Goal: Task Accomplishment & Management: Manage account settings

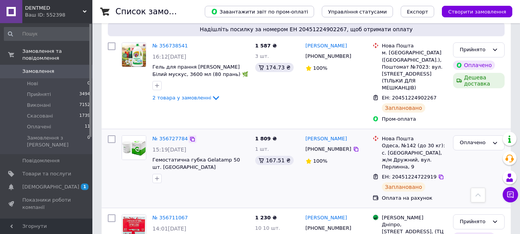
scroll to position [308, 0]
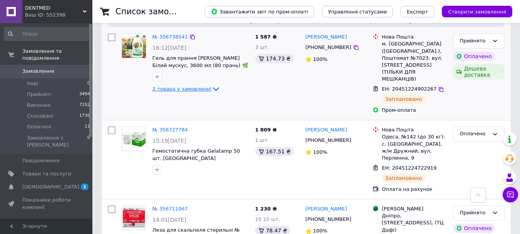
click at [178, 86] on span "2 товара у замовленні" at bounding box center [182, 89] width 59 height 6
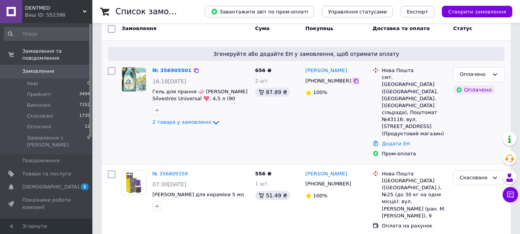
scroll to position [116, 0]
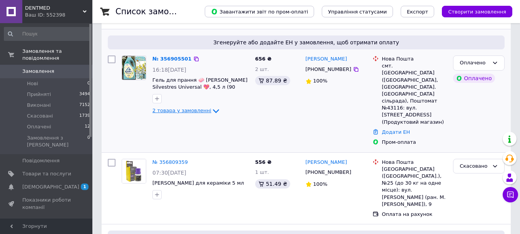
click at [175, 110] on span "2 товара у замовленні" at bounding box center [182, 111] width 59 height 6
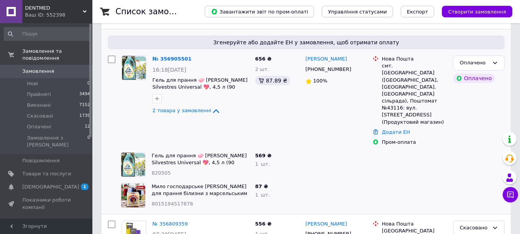
click at [78, 7] on span "DENTMED" at bounding box center [54, 8] width 58 height 7
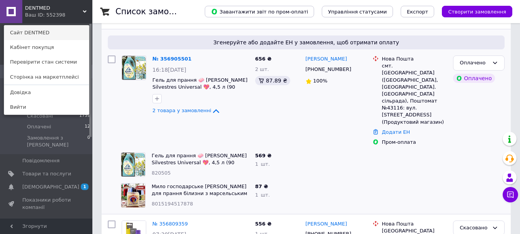
click at [50, 33] on link "Сайт DENTMED" at bounding box center [46, 32] width 85 height 15
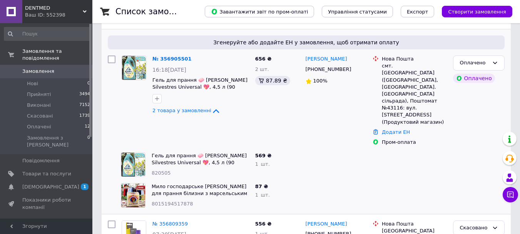
click at [66, 10] on span "DENTMED" at bounding box center [54, 8] width 58 height 7
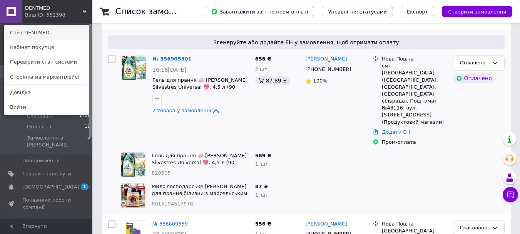
click at [55, 35] on link "Сайт DENTMED" at bounding box center [46, 32] width 85 height 15
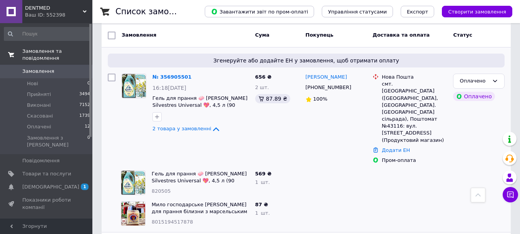
scroll to position [90, 0]
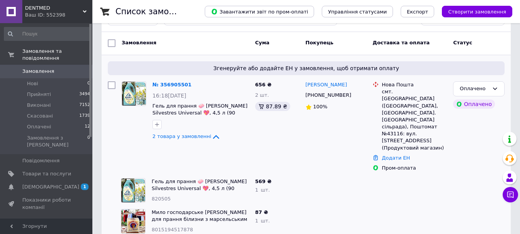
drag, startPoint x: 72, startPoint y: 5, endPoint x: 69, endPoint y: 9, distance: 4.7
click at [72, 6] on span "DENTMED" at bounding box center [54, 8] width 58 height 7
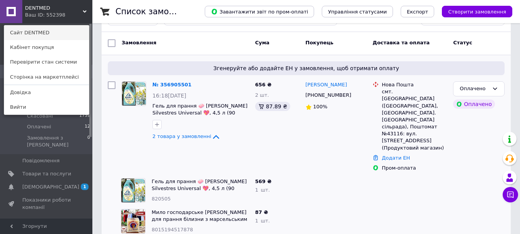
click at [64, 33] on link "Сайт DENTMED" at bounding box center [46, 32] width 85 height 15
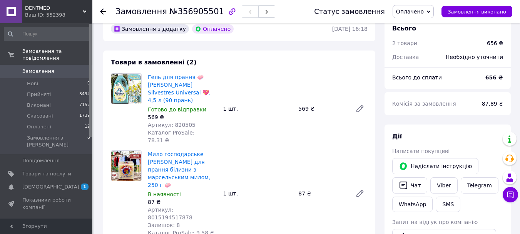
scroll to position [39, 0]
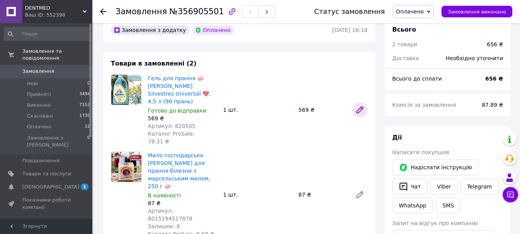
click at [357, 108] on icon at bounding box center [360, 110] width 6 height 6
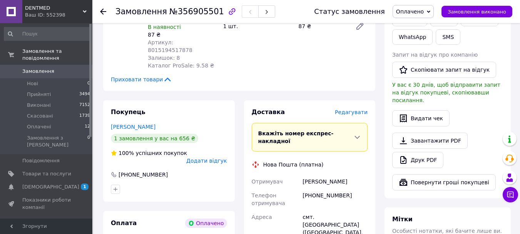
scroll to position [218, 0]
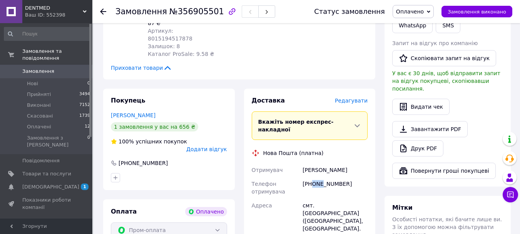
drag, startPoint x: 312, startPoint y: 153, endPoint x: 321, endPoint y: 153, distance: 8.9
click at [321, 177] on div "+380677267942" at bounding box center [335, 188] width 68 height 22
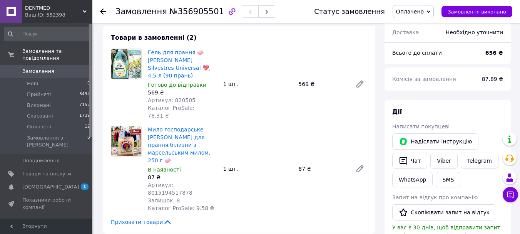
scroll to position [51, 0]
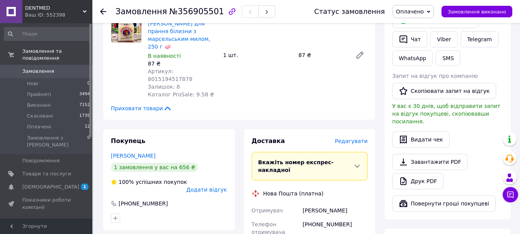
scroll to position [193, 0]
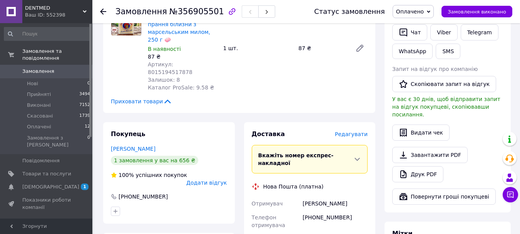
drag, startPoint x: 109, startPoint y: 127, endPoint x: 163, endPoint y: 119, distance: 54.2
click at [163, 122] on div "Покупець Пархоменко Ольга 1 замовлення у вас на 656 ₴ 100% успішних покупок Дод…" at bounding box center [169, 172] width 132 height 101
copy link "Пархоменко Ольга"
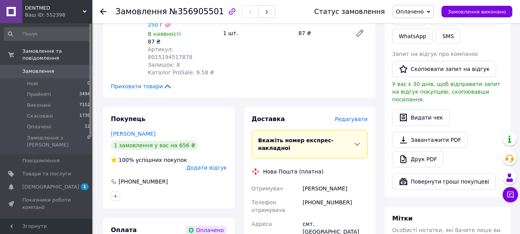
scroll to position [218, 0]
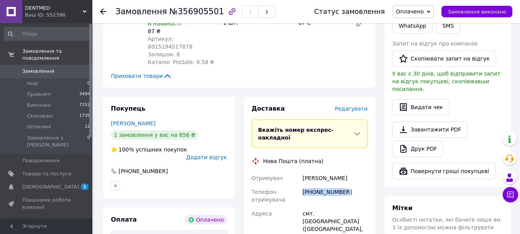
drag, startPoint x: 302, startPoint y: 162, endPoint x: 349, endPoint y: 158, distance: 47.9
click at [349, 185] on div "+380677267942" at bounding box center [335, 196] width 68 height 22
copy div "+380677267942"
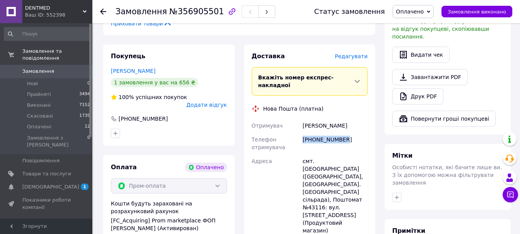
scroll to position [282, 0]
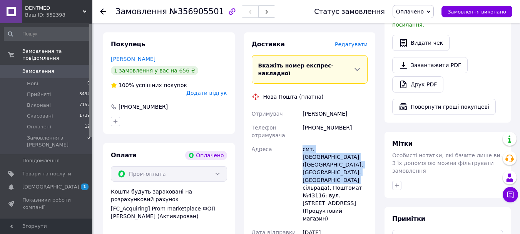
drag, startPoint x: 294, startPoint y: 119, endPoint x: 349, endPoint y: 140, distance: 58.4
click at [349, 140] on div "Отримувач Пархоменко Ольга Телефон отримувача +380677267942 Адреса смт. Козин (…" at bounding box center [309, 191] width 119 height 168
copy div "Адреса смт. Козин (Київська обл., Обухівський р-н. Козинська сільрада), Поштома…"
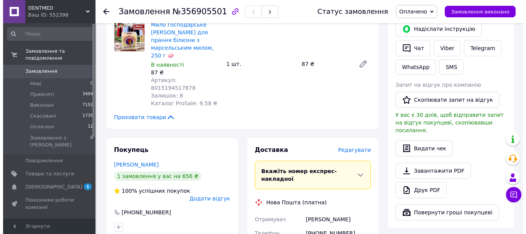
scroll to position [180, 0]
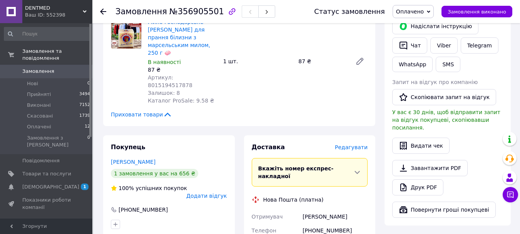
click at [360, 144] on span "Редагувати" at bounding box center [351, 147] width 33 height 6
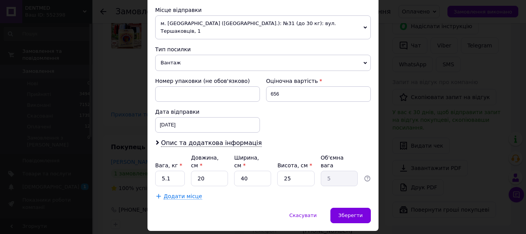
scroll to position [270, 0]
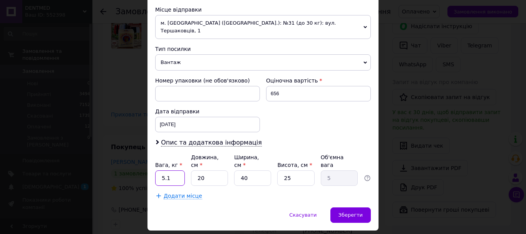
click at [180, 170] on input "5.1" at bounding box center [170, 177] width 30 height 15
type input "5"
click at [351, 212] on span "Зберегти" at bounding box center [351, 215] width 24 height 6
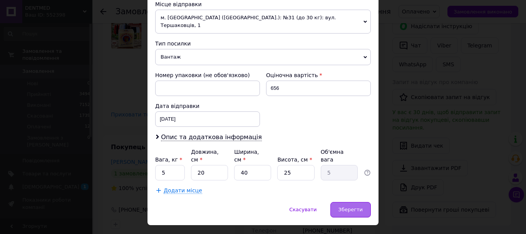
scroll to position [278, 0]
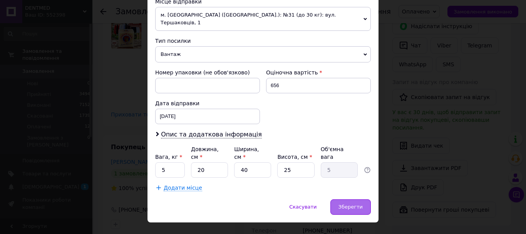
click at [363, 199] on div "Зберегти" at bounding box center [351, 206] width 40 height 15
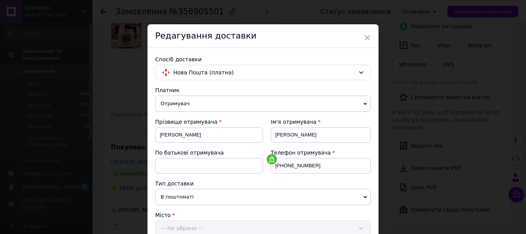
scroll to position [0, 0]
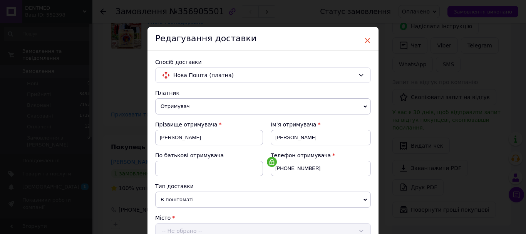
click at [366, 40] on span "×" at bounding box center [367, 40] width 7 height 13
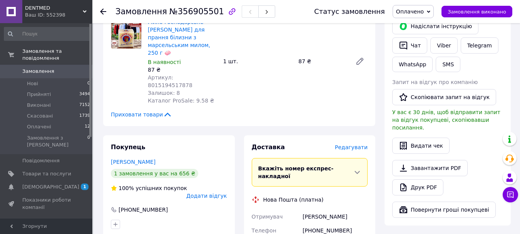
click at [360, 143] on div "Редагувати" at bounding box center [351, 147] width 33 height 8
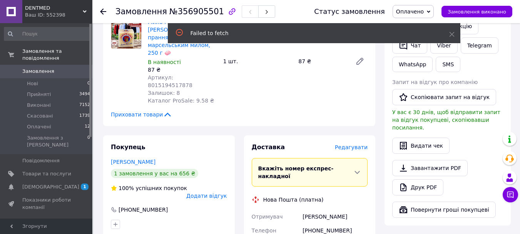
click at [364, 144] on span "Редагувати" at bounding box center [351, 147] width 33 height 6
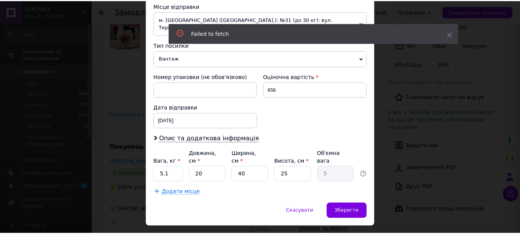
scroll to position [278, 0]
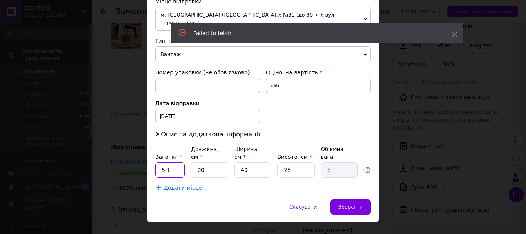
click at [175, 162] on input "5.1" at bounding box center [170, 169] width 30 height 15
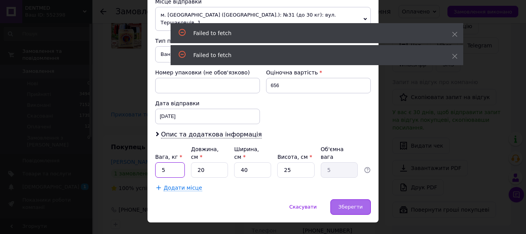
type input "5"
click at [342, 204] on span "Зберегти" at bounding box center [351, 207] width 24 height 6
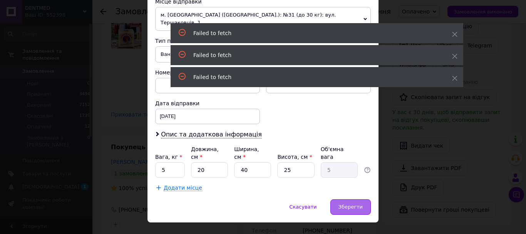
click at [344, 204] on span "Зберегти" at bounding box center [351, 207] width 24 height 6
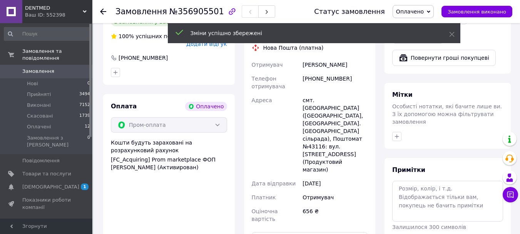
scroll to position [372, 0]
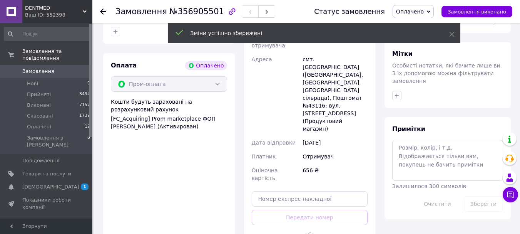
click at [355, 225] on div at bounding box center [342, 234] width 52 height 19
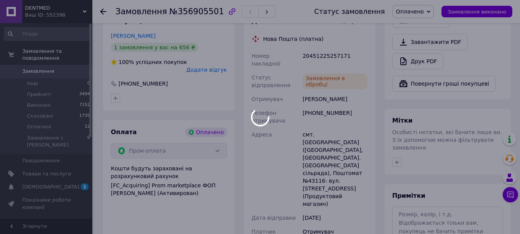
scroll to position [282, 0]
